Goal: Task Accomplishment & Management: Manage account settings

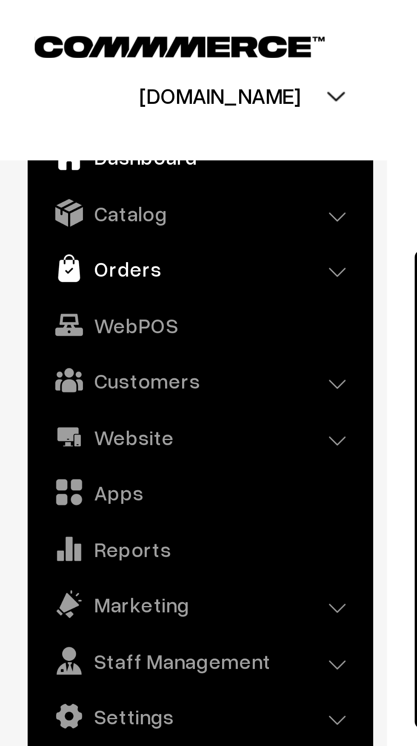
click at [21, 84] on img at bounding box center [21, 82] width 9 height 9
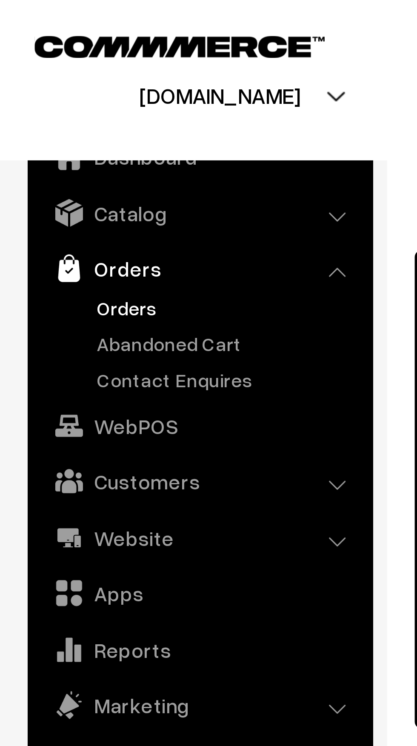
click at [28, 95] on link "Orders" at bounding box center [70, 94] width 84 height 9
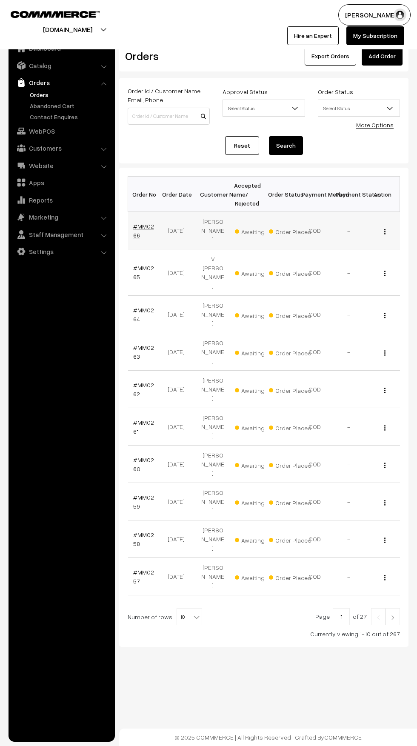
click at [150, 226] on link "#MM0266" at bounding box center [143, 231] width 21 height 16
